Goal: Task Accomplishment & Management: Use online tool/utility

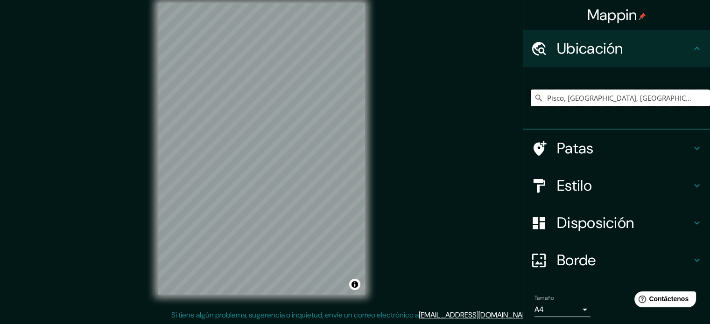
click at [575, 100] on input "Pisco, [GEOGRAPHIC_DATA], [GEOGRAPHIC_DATA]" at bounding box center [620, 98] width 179 height 17
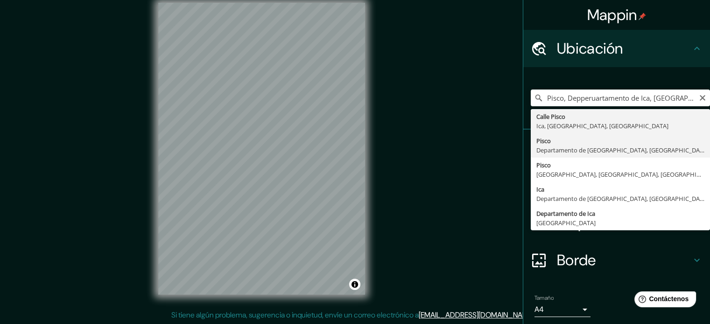
type input "Pisco, [GEOGRAPHIC_DATA], [GEOGRAPHIC_DATA]"
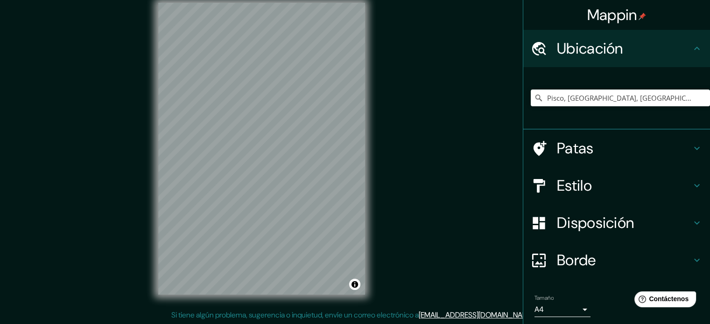
click at [573, 175] on div "Estilo" at bounding box center [616, 185] width 187 height 37
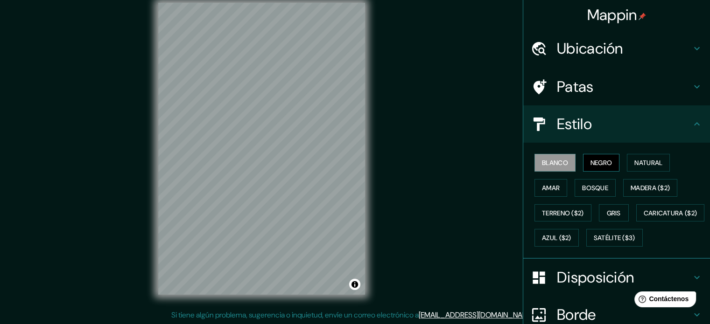
click at [583, 164] on button "Negro" at bounding box center [601, 163] width 37 height 18
click at [643, 162] on font "Natural" at bounding box center [648, 163] width 28 height 8
click at [611, 163] on button "Negro" at bounding box center [601, 163] width 37 height 18
click at [431, 173] on div "Mappin Ubicación Pisco, [GEOGRAPHIC_DATA], [GEOGRAPHIC_DATA] Patas Estilo Blanc…" at bounding box center [355, 156] width 710 height 337
drag, startPoint x: 553, startPoint y: 159, endPoint x: 590, endPoint y: 162, distance: 38.0
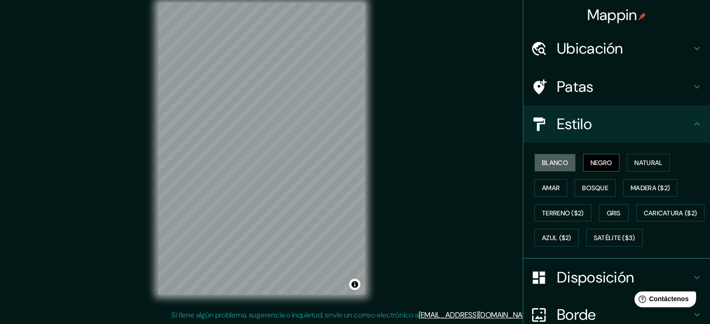
click at [553, 159] on font "Blanco" at bounding box center [555, 163] width 26 height 8
click at [592, 162] on font "Negro" at bounding box center [601, 163] width 22 height 8
click at [634, 167] on font "Natural" at bounding box center [648, 163] width 28 height 12
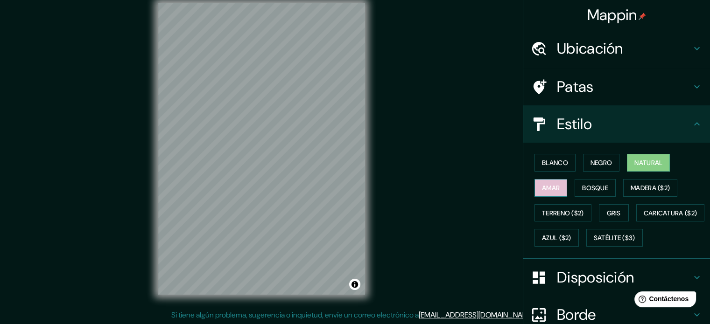
click at [560, 180] on button "Amar" at bounding box center [550, 188] width 33 height 18
click at [592, 169] on button "Negro" at bounding box center [601, 163] width 37 height 18
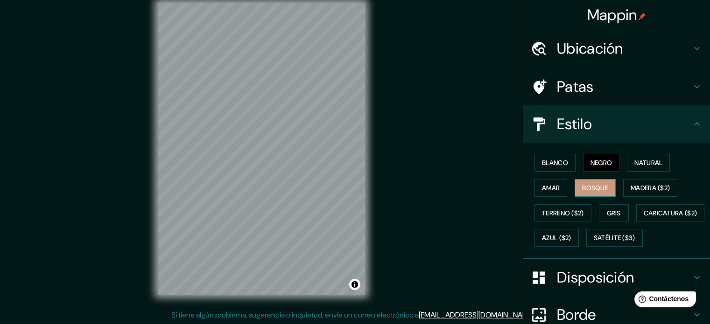
click at [591, 183] on font "Bosque" at bounding box center [595, 188] width 26 height 12
click at [631, 186] on font "Madera ($2)" at bounding box center [650, 188] width 39 height 8
click at [596, 183] on font "Bosque" at bounding box center [595, 188] width 26 height 12
click at [553, 205] on button "Terreno ($2)" at bounding box center [562, 213] width 57 height 18
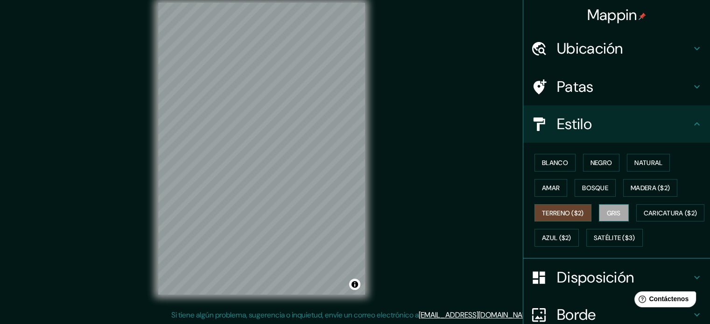
click at [607, 209] on font "Gris" at bounding box center [614, 213] width 14 height 8
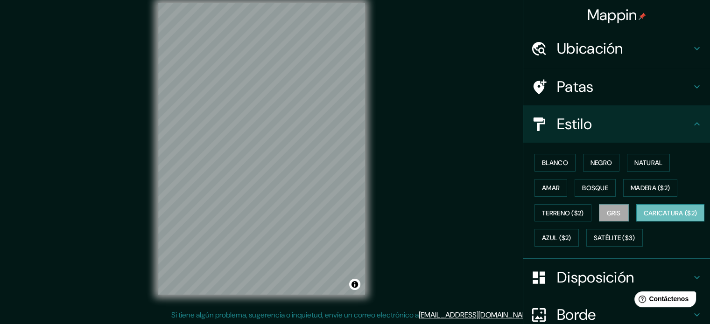
click at [644, 219] on font "Caricatura ($2)" at bounding box center [671, 213] width 54 height 12
click at [571, 235] on font "Azul ($2)" at bounding box center [556, 238] width 29 height 8
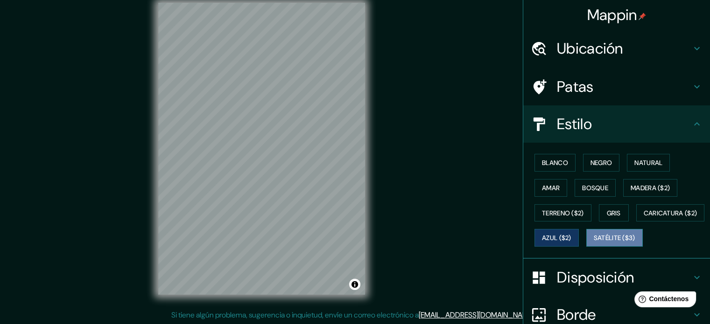
click at [594, 244] on font "Satélite ($3)" at bounding box center [615, 238] width 42 height 12
click at [571, 234] on font "Azul ($2)" at bounding box center [556, 238] width 29 height 8
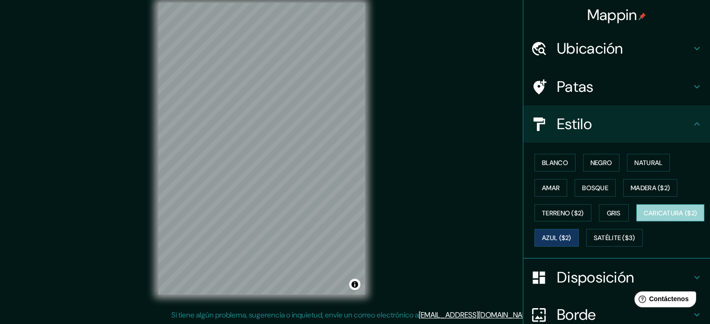
click at [644, 218] on font "Caricatura ($2)" at bounding box center [671, 213] width 54 height 8
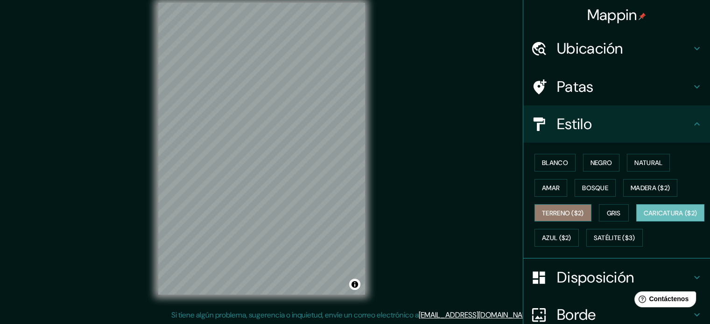
click at [572, 218] on font "Terreno ($2)" at bounding box center [563, 213] width 42 height 12
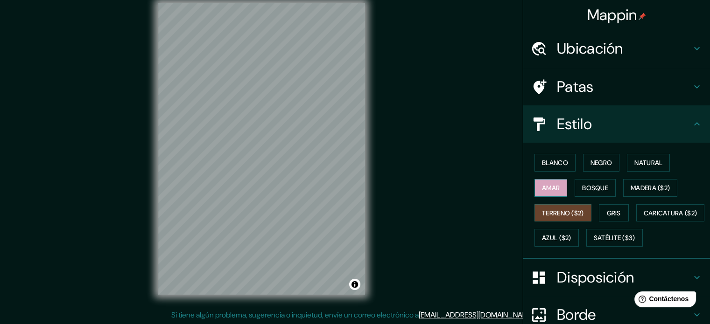
click at [558, 187] on button "Amar" at bounding box center [550, 188] width 33 height 18
click at [597, 190] on font "Bosque" at bounding box center [595, 188] width 26 height 8
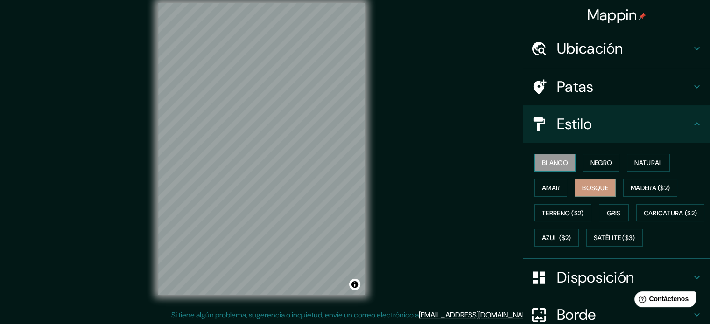
click at [557, 162] on font "Blanco" at bounding box center [555, 163] width 26 height 8
click at [600, 166] on font "Negro" at bounding box center [601, 163] width 22 height 8
